Goal: Transaction & Acquisition: Book appointment/travel/reservation

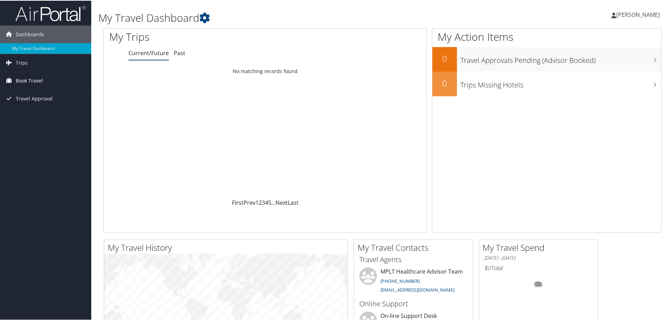
click at [53, 83] on link "Book Travel" at bounding box center [45, 80] width 91 height 18
click at [37, 113] on link "Book/Manage Online Trips" at bounding box center [45, 115] width 91 height 11
